Goal: Navigation & Orientation: Find specific page/section

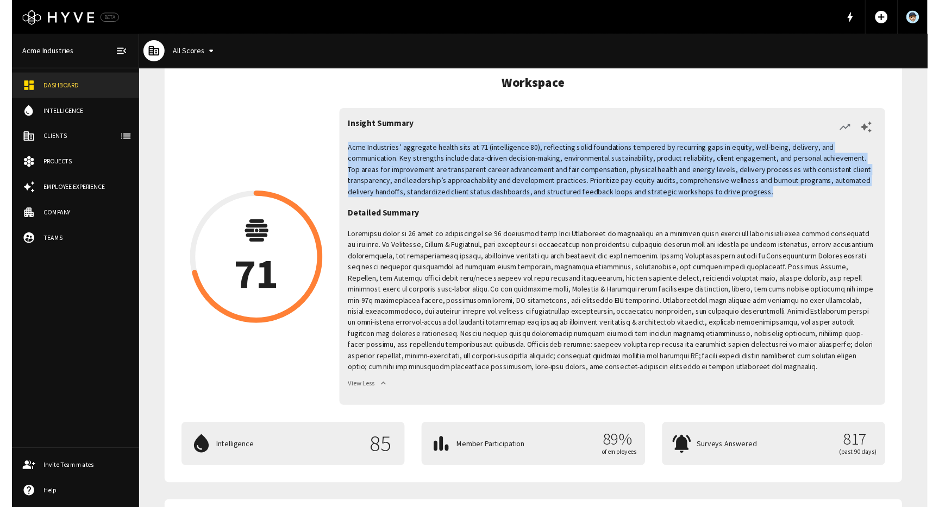
scroll to position [40, 0]
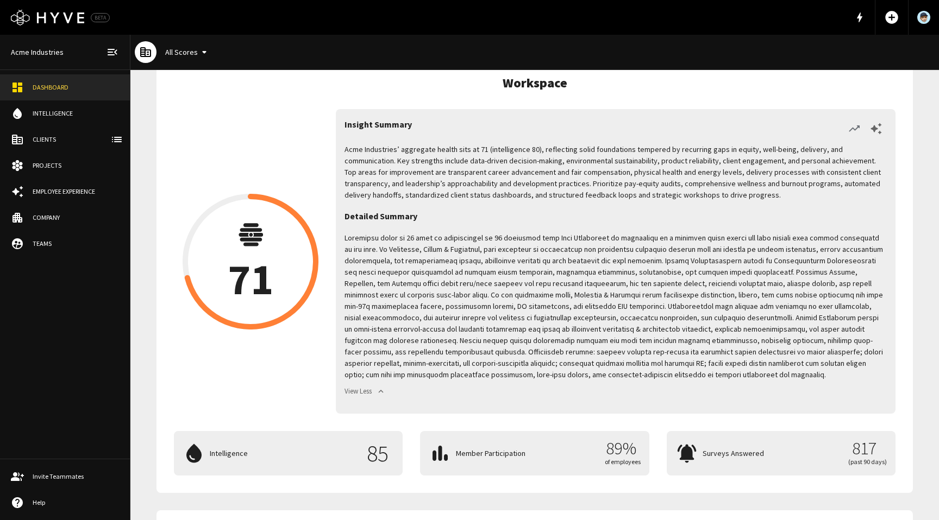
click at [683, 97] on div "Workspace Artboard 71 Insight Summary Acme Industries’ aggregate health sits at…" at bounding box center [534, 275] width 756 height 436
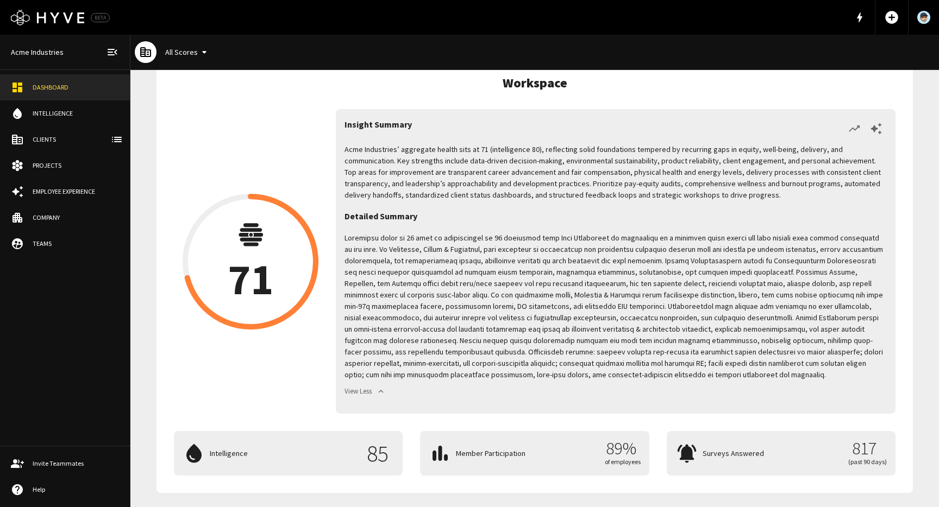
drag, startPoint x: 617, startPoint y: 386, endPoint x: 623, endPoint y: 375, distance: 12.4
click at [617, 385] on div "Acme Industries’ aggregate health sits at 71 (intelligence 80), reflecting soli…" at bounding box center [615, 274] width 542 height 261
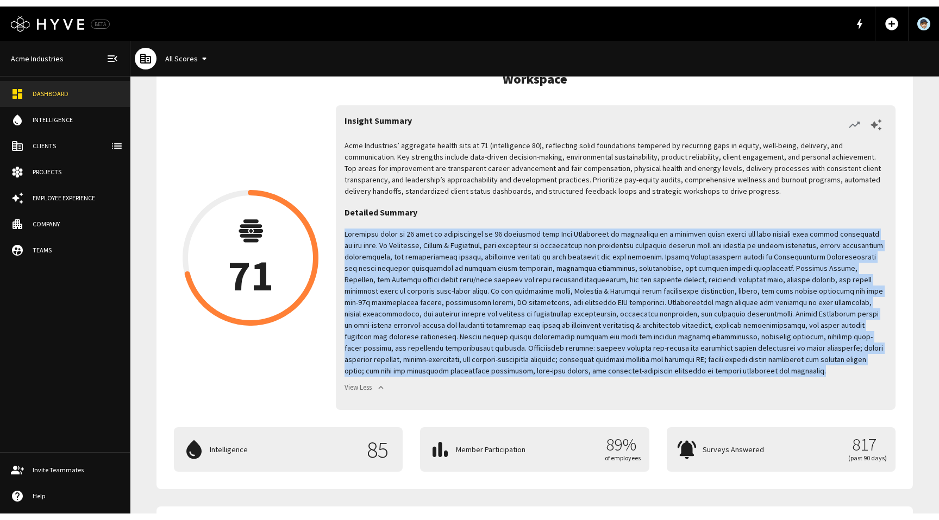
scroll to position [51, 0]
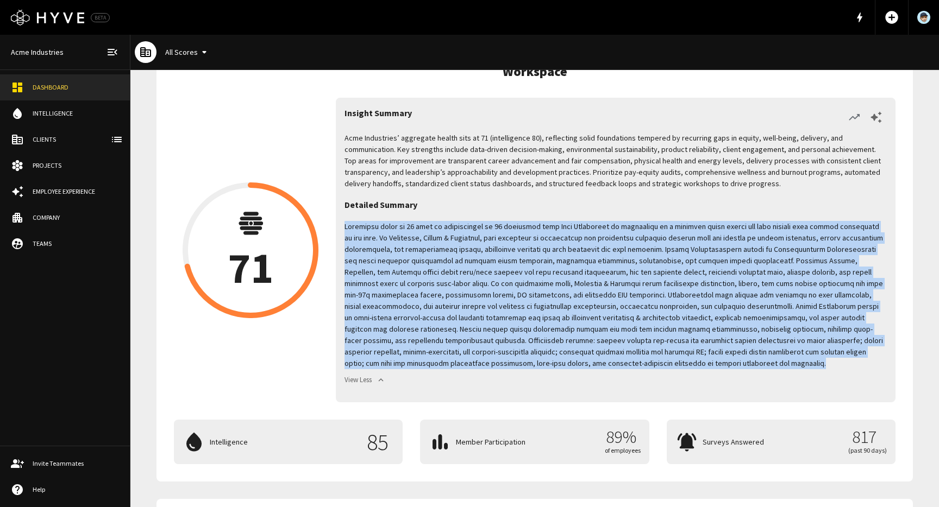
drag, startPoint x: 598, startPoint y: 372, endPoint x: 346, endPoint y: 228, distance: 289.5
click at [346, 228] on p at bounding box center [615, 295] width 542 height 148
click at [639, 334] on p at bounding box center [615, 295] width 542 height 148
drag, startPoint x: 617, startPoint y: 364, endPoint x: 348, endPoint y: 228, distance: 301.5
click at [348, 228] on p at bounding box center [615, 295] width 542 height 148
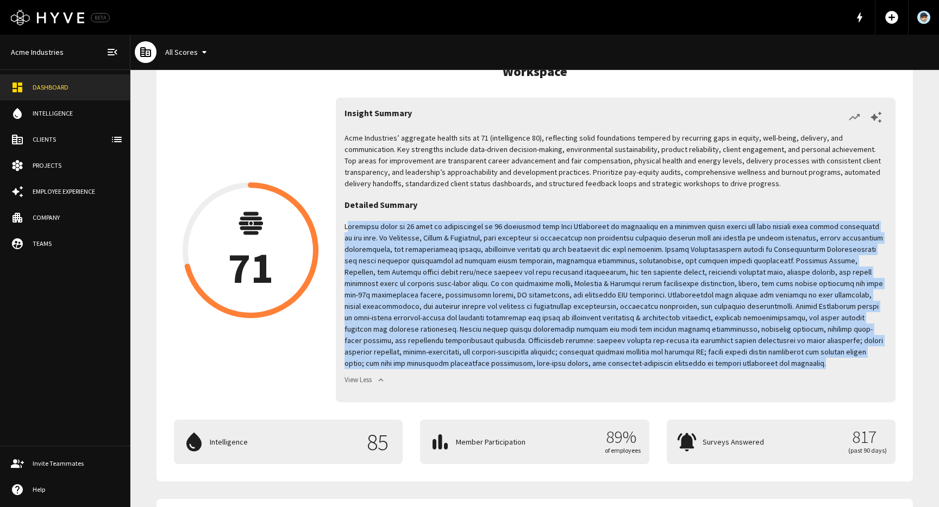
click at [487, 268] on p at bounding box center [615, 295] width 542 height 148
drag, startPoint x: 412, startPoint y: 224, endPoint x: 662, endPoint y: 366, distance: 287.3
click at [662, 366] on p at bounding box center [615, 295] width 542 height 148
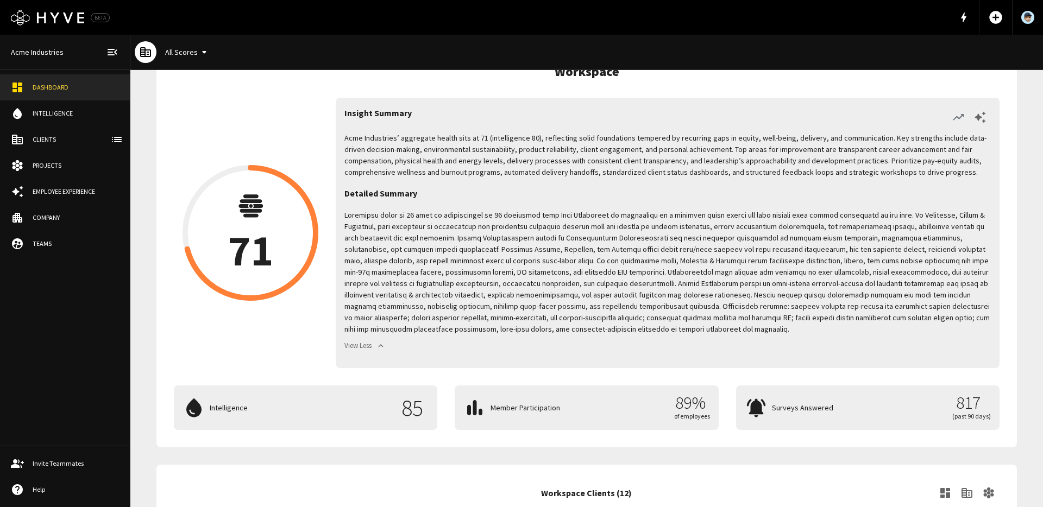
click at [703, 197] on div "Acme Industries’ aggregate health sits at 71 (intelligence 80), reflecting soli…" at bounding box center [667, 246] width 646 height 227
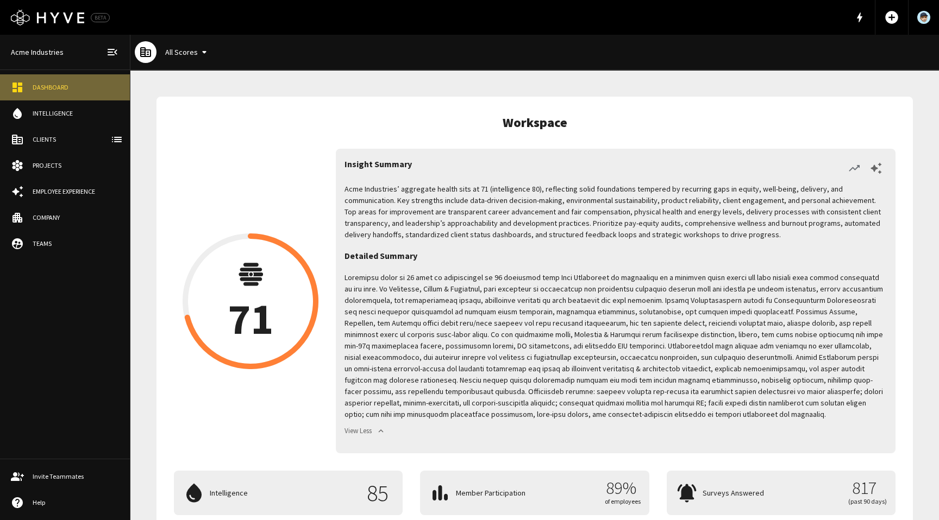
click at [55, 87] on div "Dashboard" at bounding box center [76, 88] width 86 height 10
click at [878, 170] on icon "button" at bounding box center [875, 168] width 13 height 13
click at [54, 165] on div "Projects" at bounding box center [76, 166] width 86 height 10
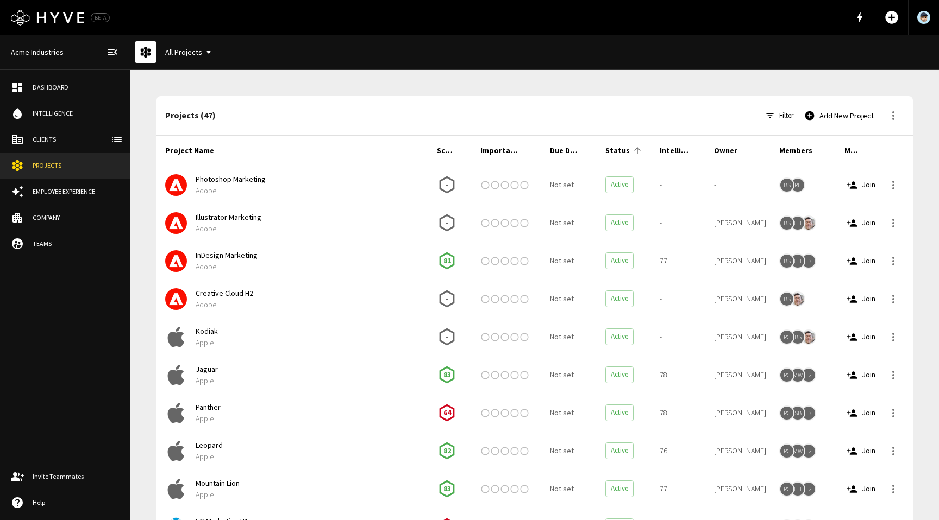
click at [293, 191] on p "Adobe" at bounding box center [308, 190] width 224 height 11
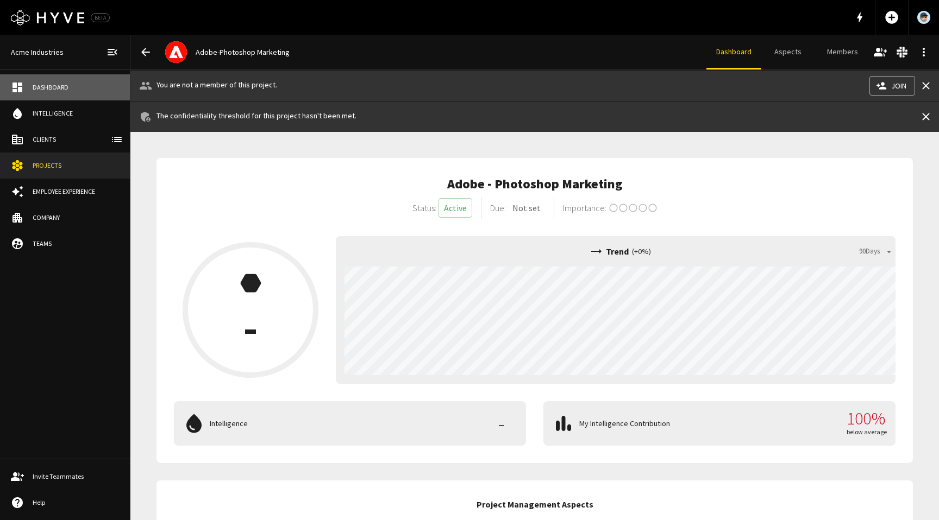
click at [60, 89] on div "Dashboard" at bounding box center [76, 88] width 86 height 10
